Goal: Use online tool/utility

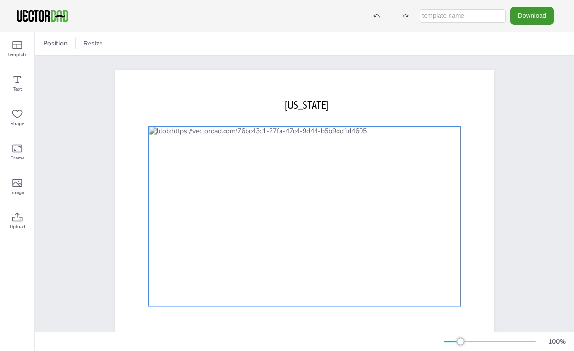
click at [170, 140] on div at bounding box center [305, 216] width 312 height 180
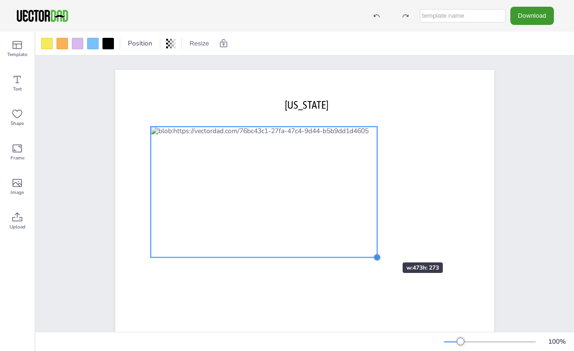
drag, startPoint x: 459, startPoint y: 304, endPoint x: 374, endPoint y: 245, distance: 103.6
click at [374, 245] on div "[US_STATE] [DOMAIN_NAME]" at bounding box center [304, 216] width 379 height 293
click at [20, 182] on icon at bounding box center [16, 182] width 11 height 11
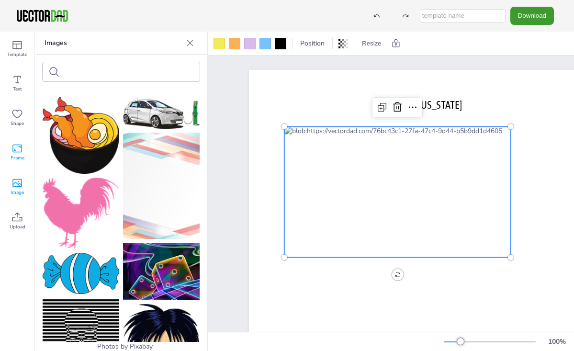
click at [16, 146] on icon at bounding box center [16, 148] width 11 height 11
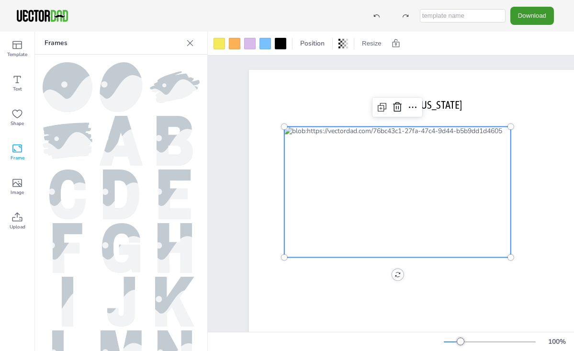
click at [58, 95] on img at bounding box center [68, 87] width 50 height 50
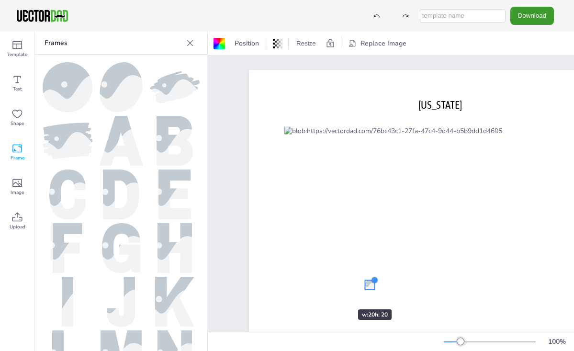
drag, startPoint x: 512, startPoint y: 145, endPoint x: 329, endPoint y: 292, distance: 234.5
click at [329, 292] on div "[US_STATE] [DOMAIN_NAME]" at bounding box center [438, 216] width 379 height 293
click at [371, 257] on icon at bounding box center [370, 261] width 9 height 10
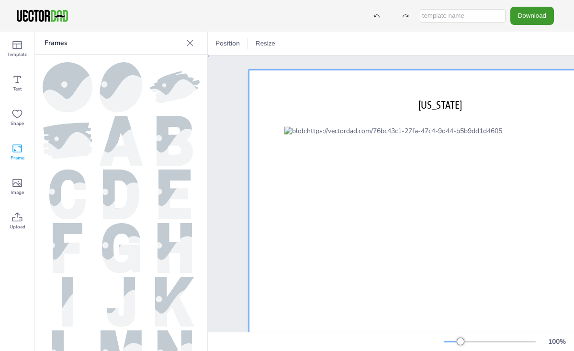
click at [367, 262] on div at bounding box center [438, 216] width 379 height 293
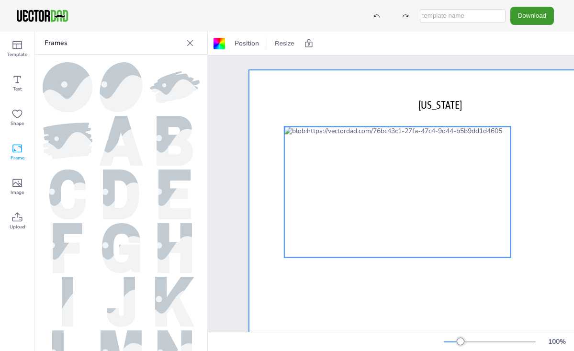
click at [366, 235] on div at bounding box center [397, 191] width 226 height 131
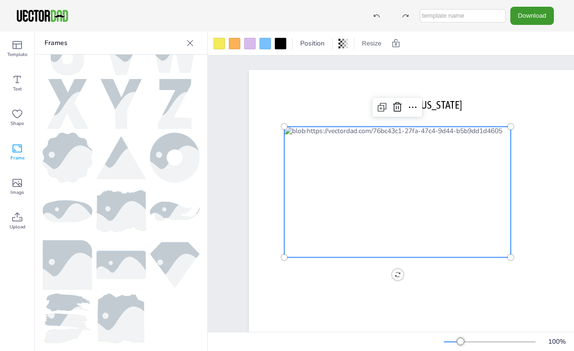
scroll to position [466, 0]
click at [191, 40] on icon at bounding box center [190, 43] width 10 height 10
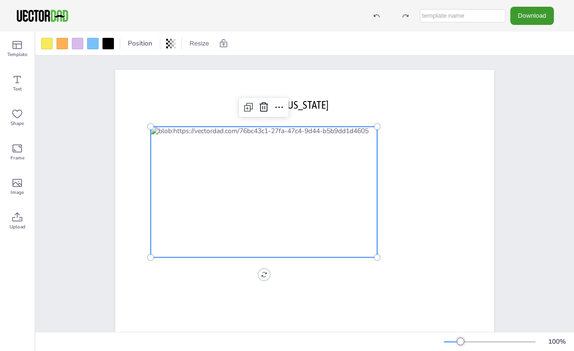
click at [162, 139] on div at bounding box center [264, 191] width 226 height 131
click at [173, 143] on div at bounding box center [264, 191] width 226 height 131
click at [22, 183] on icon at bounding box center [16, 182] width 11 height 11
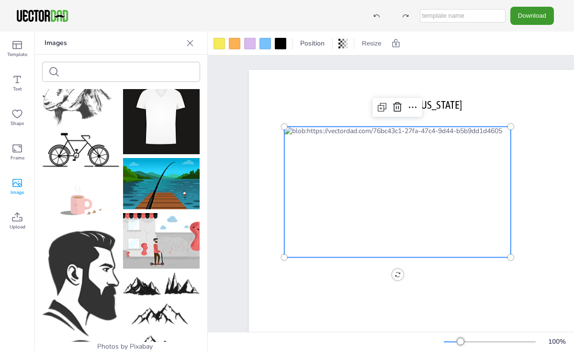
scroll to position [678, 0]
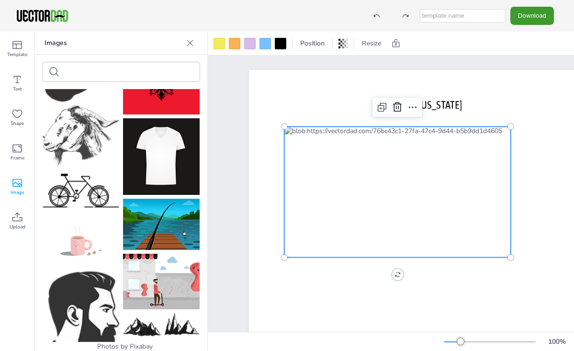
click at [192, 42] on icon at bounding box center [190, 43] width 10 height 10
